Goal: Information Seeking & Learning: Learn about a topic

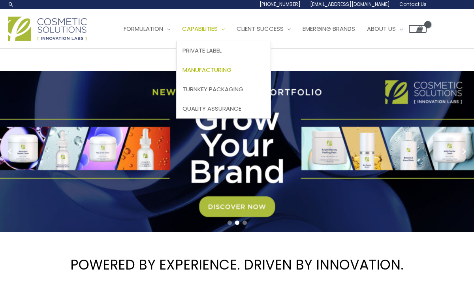
click at [209, 63] on link "Manufacturing" at bounding box center [224, 69] width 94 height 19
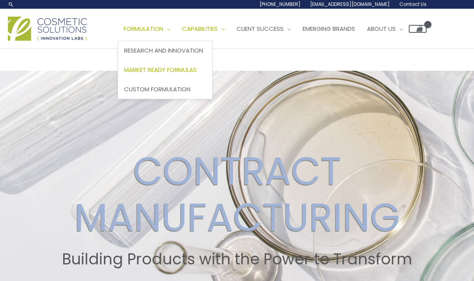
click at [161, 67] on span "Market Ready Formulas" at bounding box center [160, 70] width 73 height 8
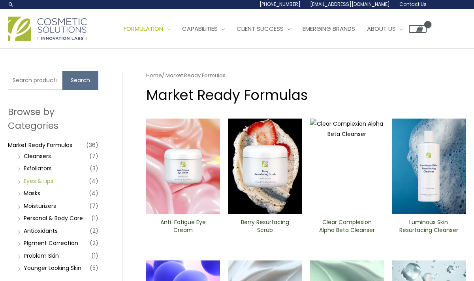
click at [36, 179] on link "Eyes & Lips" at bounding box center [39, 181] width 30 height 8
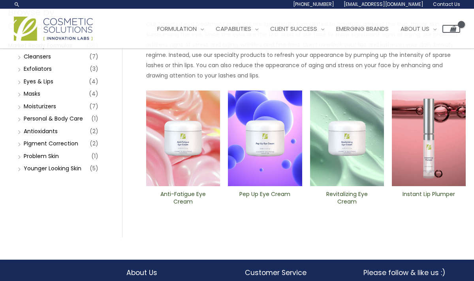
scroll to position [89, 0]
